Goal: Obtain resource: Obtain resource

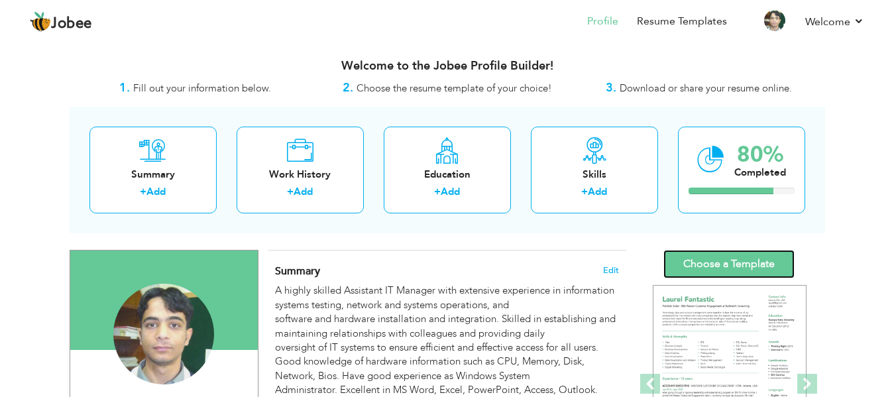
click at [703, 268] on link "Choose a Template" at bounding box center [729, 264] width 131 height 29
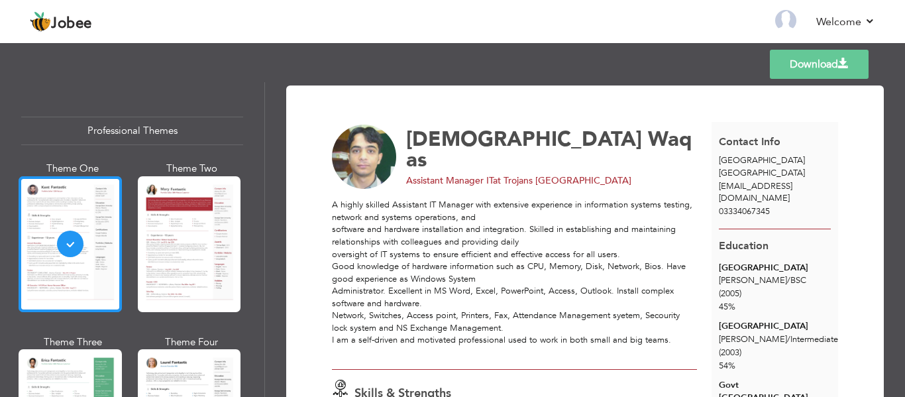
click at [83, 281] on div at bounding box center [70, 244] width 103 height 136
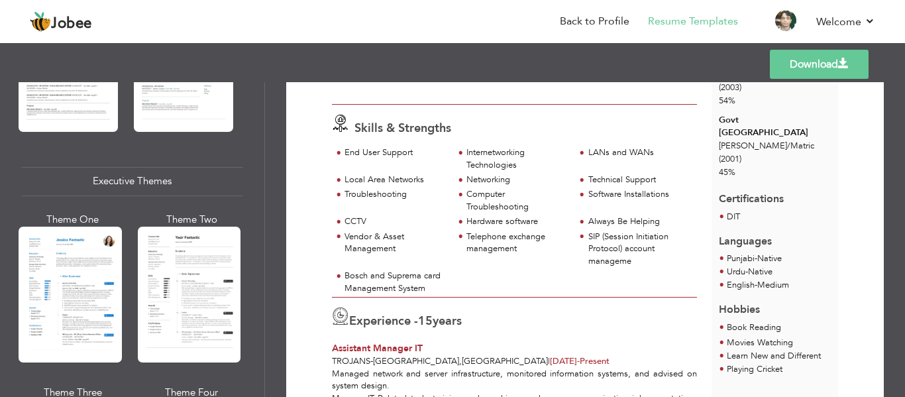
scroll to position [928, 0]
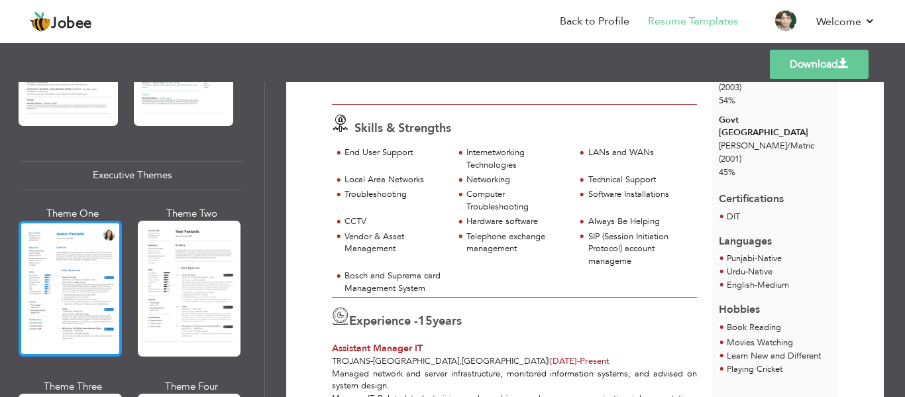
click at [86, 278] on div at bounding box center [70, 289] width 103 height 136
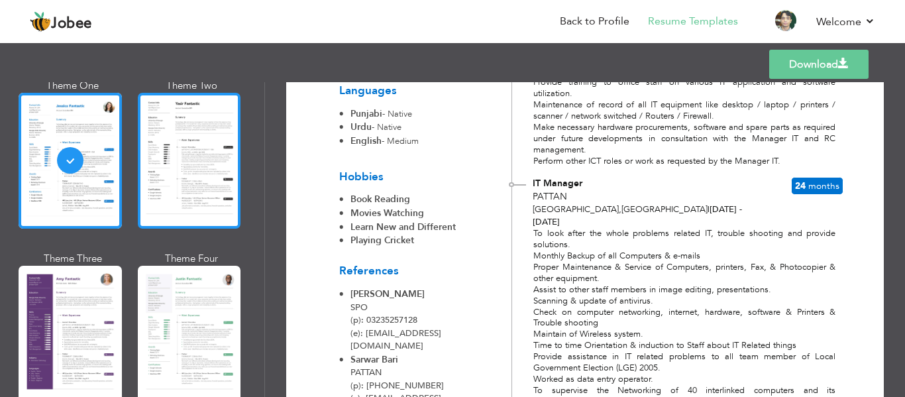
scroll to position [1060, 0]
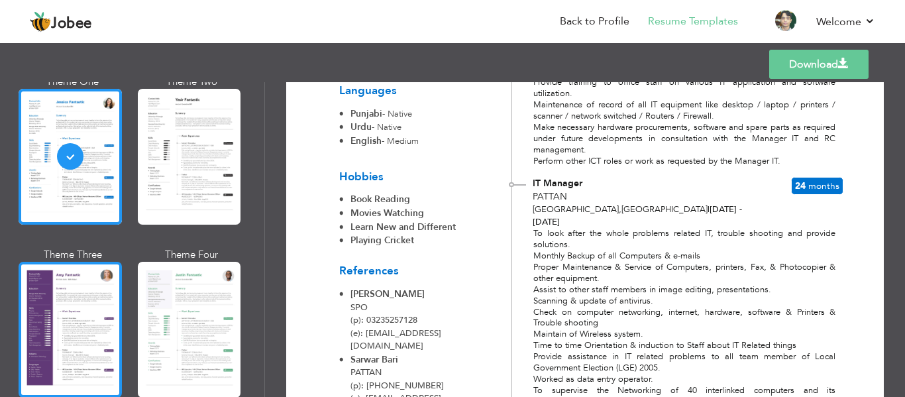
click at [92, 321] on div at bounding box center [70, 330] width 103 height 136
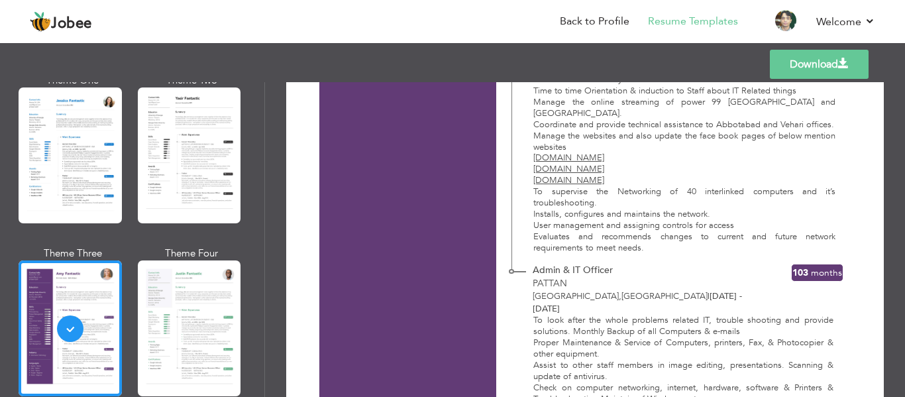
scroll to position [1445, 0]
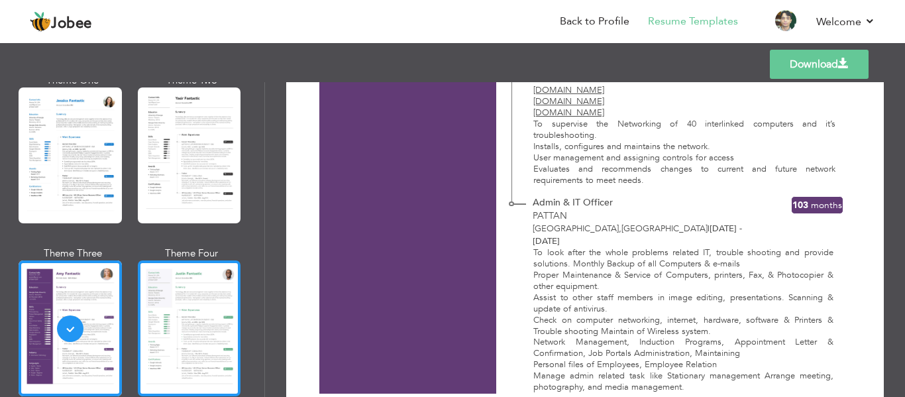
click at [200, 318] on div at bounding box center [189, 329] width 103 height 136
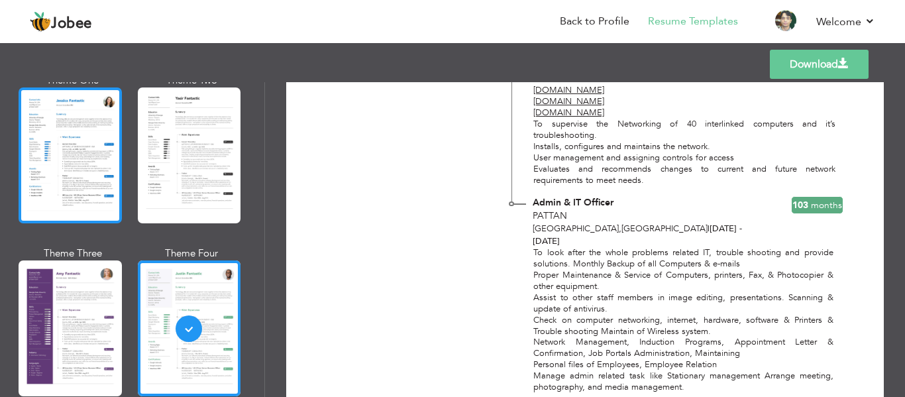
click at [70, 178] on div at bounding box center [70, 155] width 103 height 136
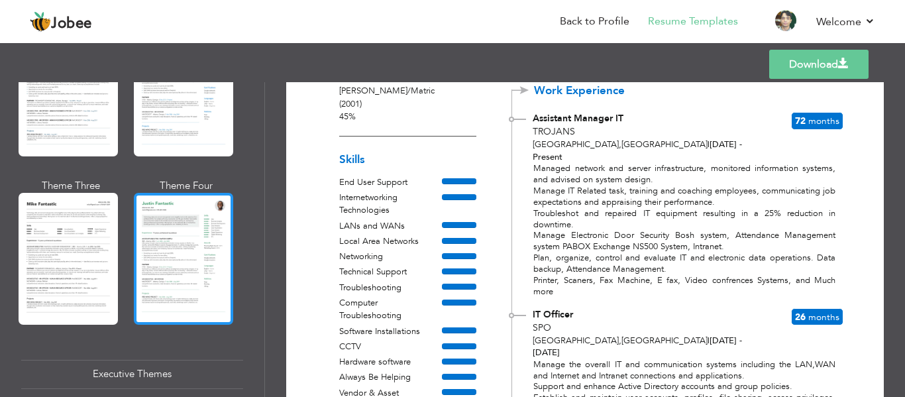
scroll to position [729, 0]
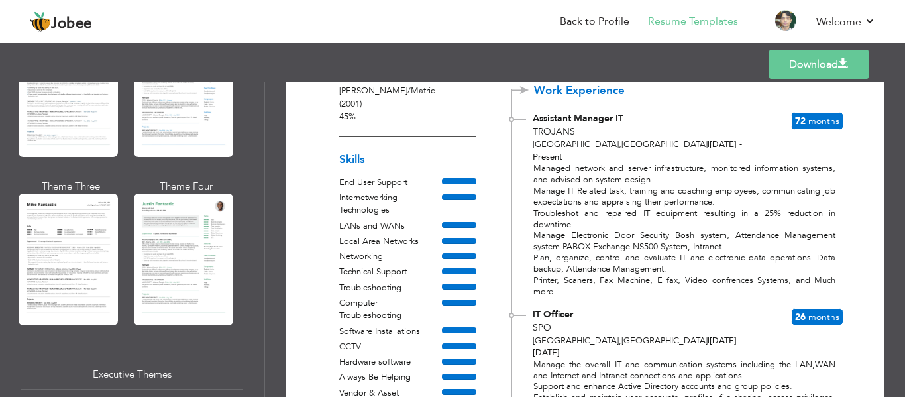
click at [76, 288] on div at bounding box center [68, 259] width 99 height 131
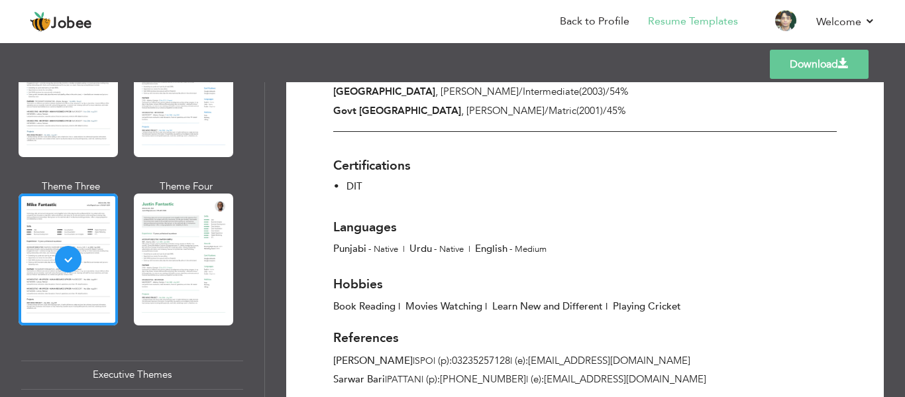
scroll to position [1626, 0]
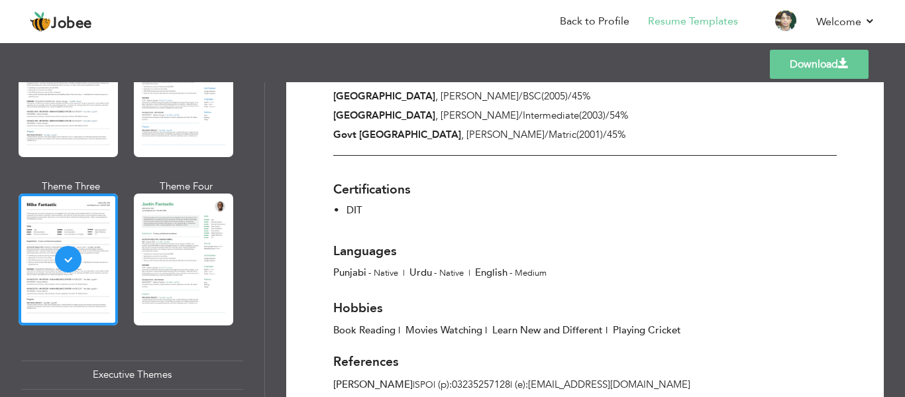
click at [190, 255] on div at bounding box center [183, 259] width 99 height 131
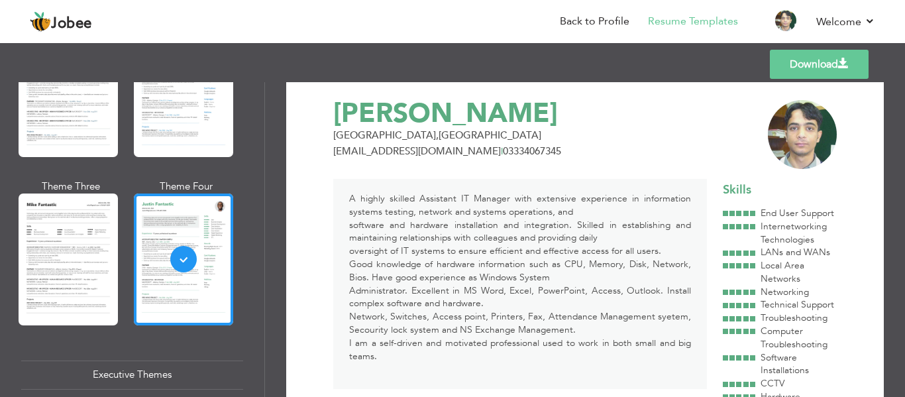
scroll to position [0, 0]
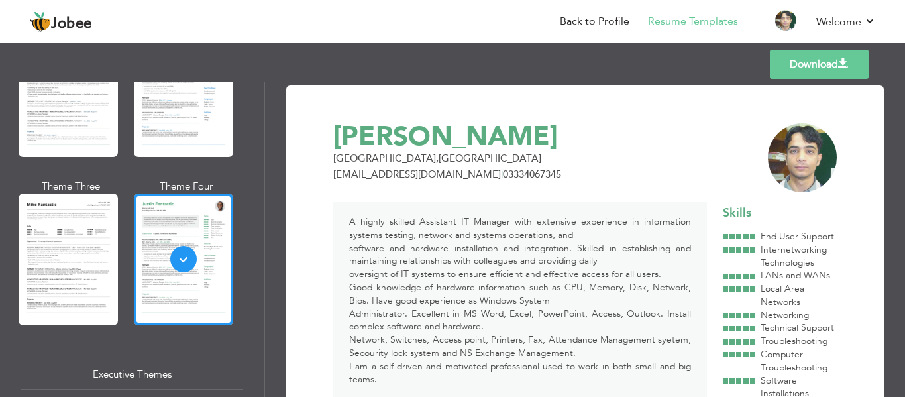
click at [826, 66] on link "Download" at bounding box center [819, 64] width 99 height 29
